Goal: Information Seeking & Learning: Learn about a topic

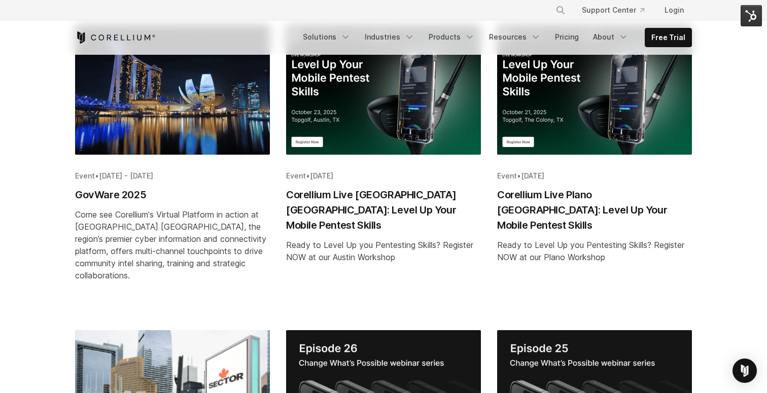
click at [569, 87] on img "Blog post summary: Corellium Live Plano TX: Level Up Your Mobile Pentest Skills" at bounding box center [594, 90] width 195 height 130
click at [368, 114] on img "Blog post summary: Corellium Live Austin TX: Level Up Your Mobile Pentest Skills" at bounding box center [383, 90] width 195 height 130
click at [378, 88] on img "Blog post summary: Corellium Live Austin TX: Level Up Your Mobile Pentest Skills" at bounding box center [383, 90] width 195 height 130
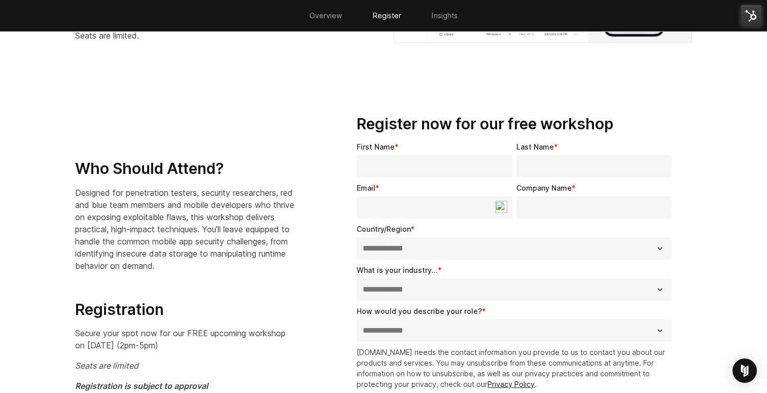
scroll to position [629, 0]
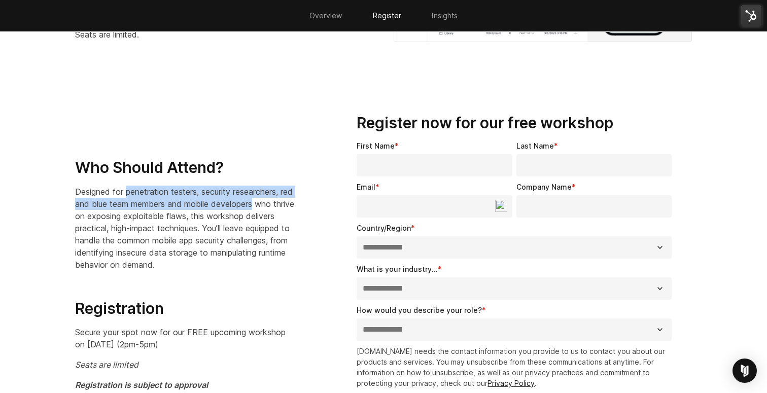
drag, startPoint x: 126, startPoint y: 193, endPoint x: 271, endPoint y: 199, distance: 145.3
click at [271, 199] on p "Designed for penetration testers, security researchers, red and blue team membe…" at bounding box center [185, 228] width 221 height 85
copy p "penetration testers, security researchers, red and blue team members and mobile…"
